Goal: Find specific page/section

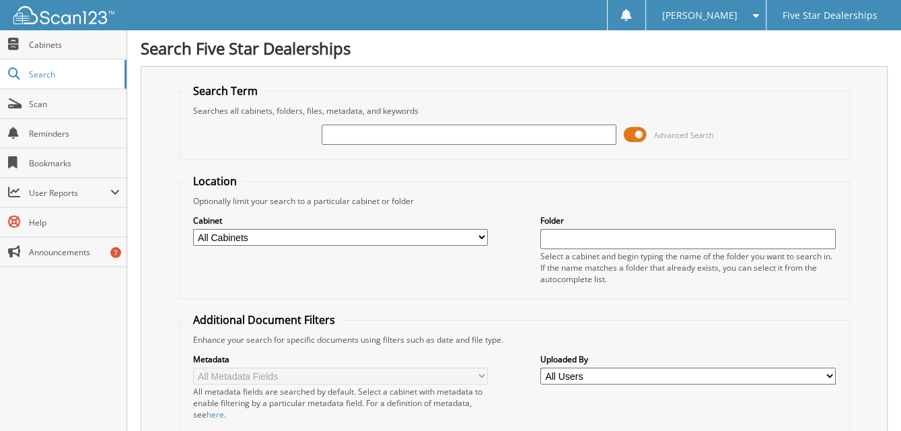
click at [407, 135] on input "text" at bounding box center [470, 135] width 296 height 20
type input "190171"
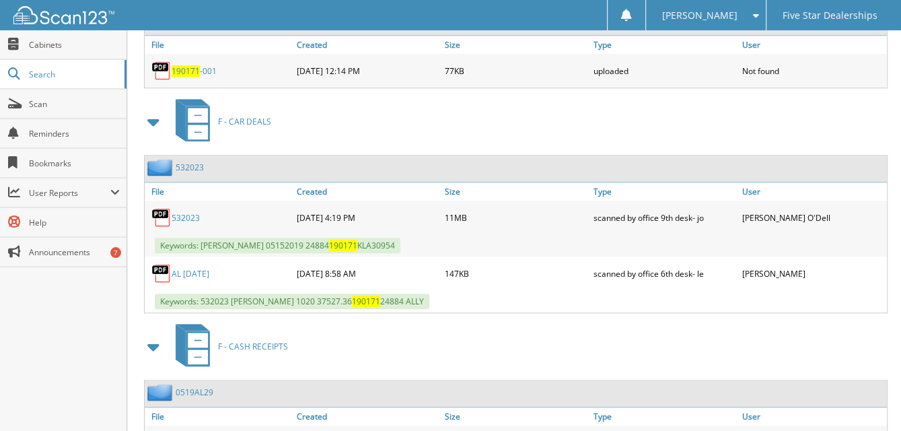
scroll to position [769, 0]
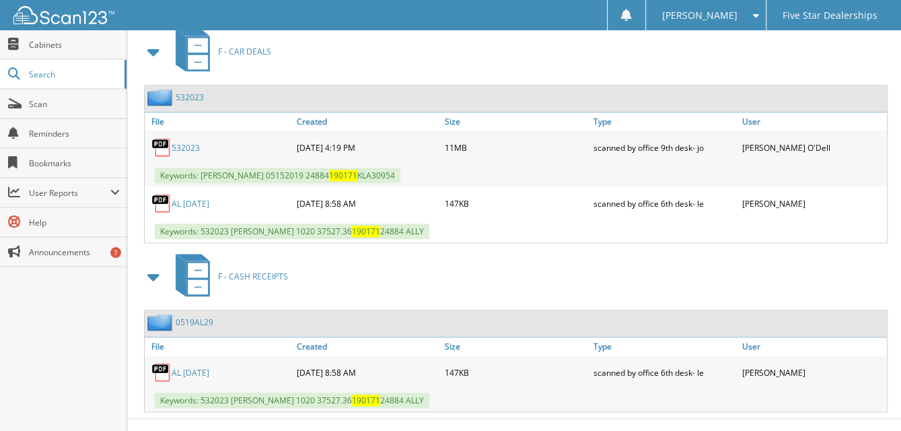
click at [184, 142] on link "532023" at bounding box center [186, 147] width 28 height 11
